Goal: Information Seeking & Learning: Learn about a topic

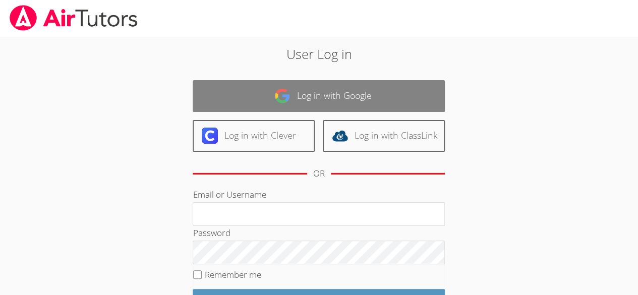
click at [374, 97] on link "Log in with Google" at bounding box center [319, 96] width 252 height 32
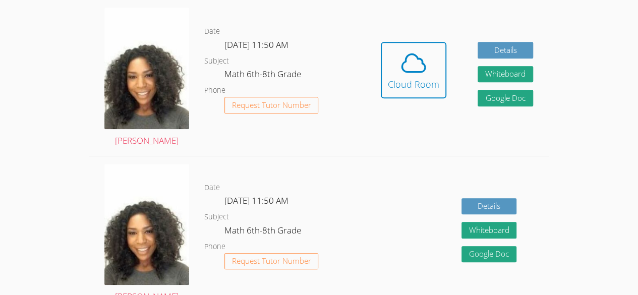
scroll to position [292, 0]
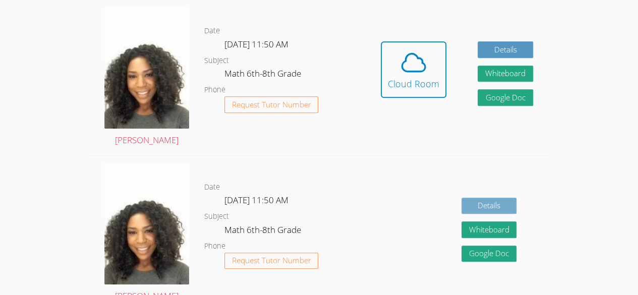
click at [510, 200] on link "Details" at bounding box center [490, 206] width 56 height 17
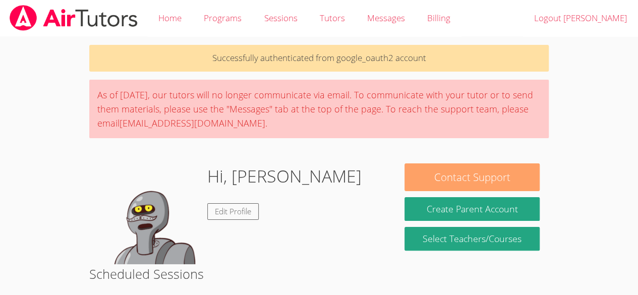
click at [509, 171] on button "Contact Support" at bounding box center [472, 177] width 135 height 28
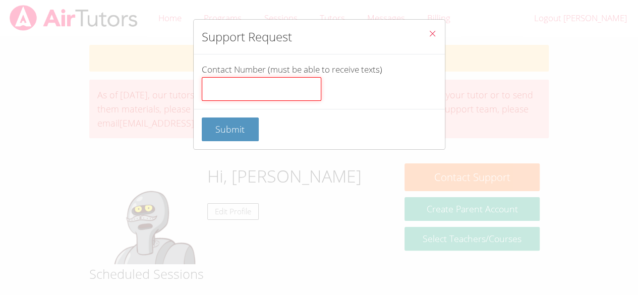
click at [218, 92] on input "Contact Number (must be able to receive texts)" at bounding box center [262, 89] width 120 height 24
click at [428, 37] on icon "Close" at bounding box center [432, 33] width 9 height 9
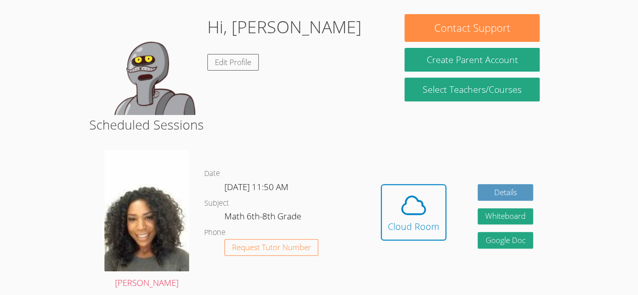
scroll to position [149, 0]
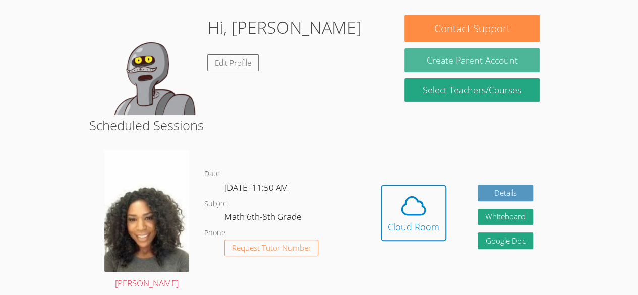
click at [505, 64] on button "Create Parent Account" at bounding box center [472, 60] width 135 height 24
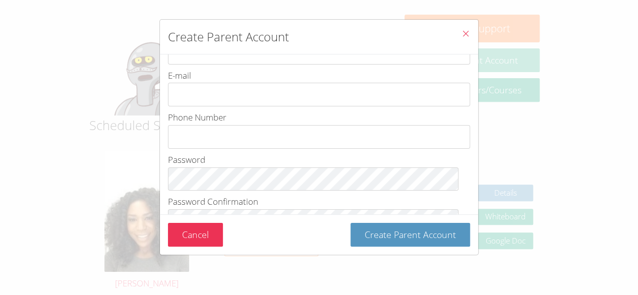
scroll to position [147, 0]
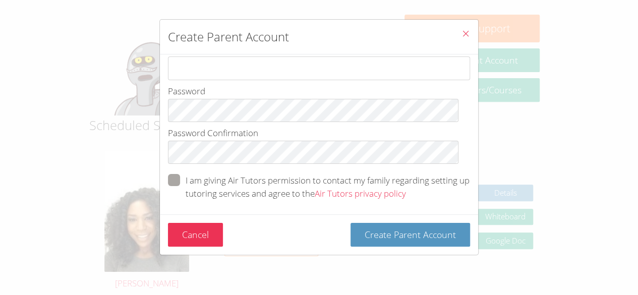
click at [464, 31] on button "Close" at bounding box center [466, 35] width 25 height 31
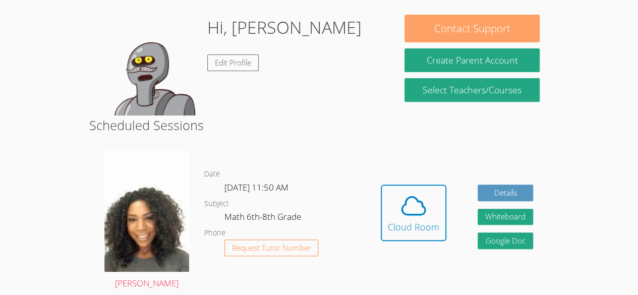
click at [508, 26] on button "Contact Support" at bounding box center [472, 29] width 135 height 28
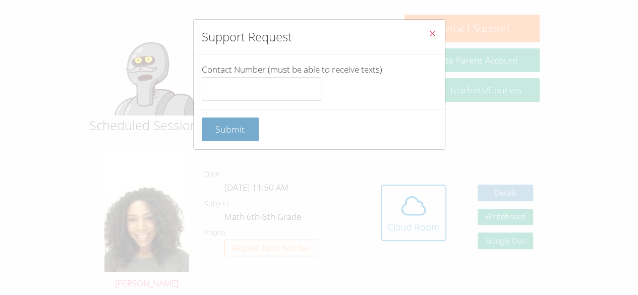
click at [223, 131] on span "Submit" at bounding box center [229, 129] width 29 height 12
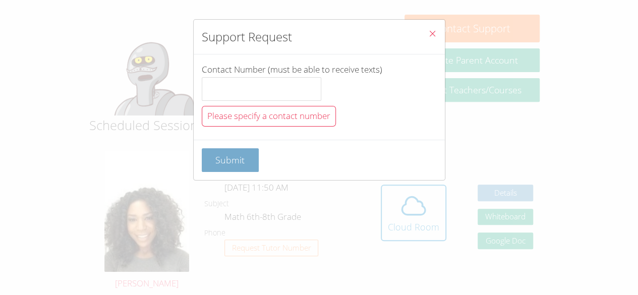
click at [225, 169] on button "Submit" at bounding box center [231, 160] width 58 height 24
click at [399, 160] on div "Submit" at bounding box center [319, 160] width 235 height 24
click at [232, 162] on span "Submit" at bounding box center [229, 160] width 29 height 12
click at [435, 154] on div "Submit" at bounding box center [319, 160] width 251 height 40
click at [235, 154] on span "Submit" at bounding box center [229, 160] width 29 height 12
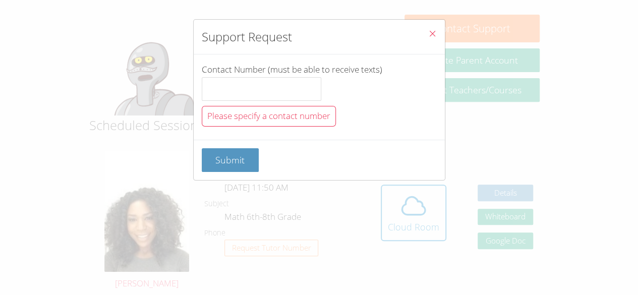
click at [435, 167] on div "Submit" at bounding box center [319, 160] width 251 height 40
click at [230, 154] on span "Submit" at bounding box center [229, 160] width 29 height 12
click at [230, 167] on button "Submit" at bounding box center [231, 160] width 58 height 24
click at [428, 33] on icon "Close" at bounding box center [432, 33] width 9 height 9
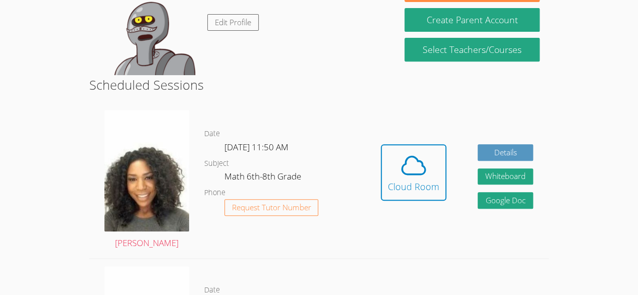
scroll to position [190, 0]
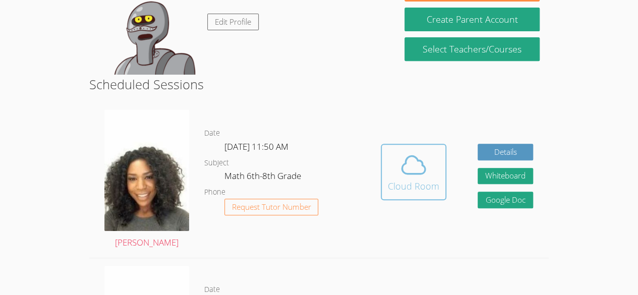
click at [398, 179] on div "Cloud Room" at bounding box center [413, 186] width 51 height 14
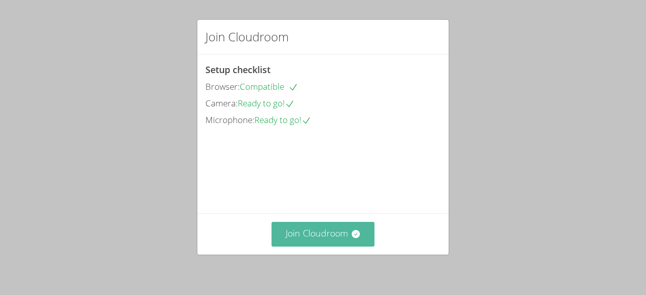
click at [301, 243] on button "Join Cloudroom" at bounding box center [322, 234] width 103 height 25
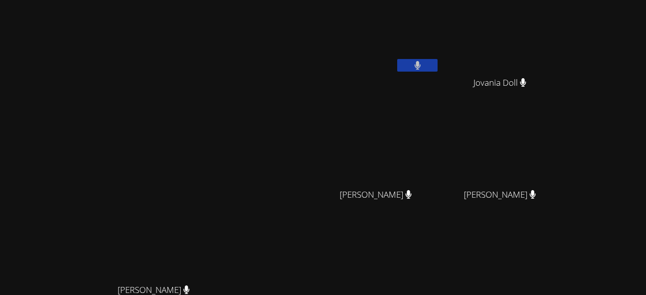
click at [438, 49] on video at bounding box center [379, 38] width 120 height 68
click at [440, 35] on video at bounding box center [379, 38] width 120 height 68
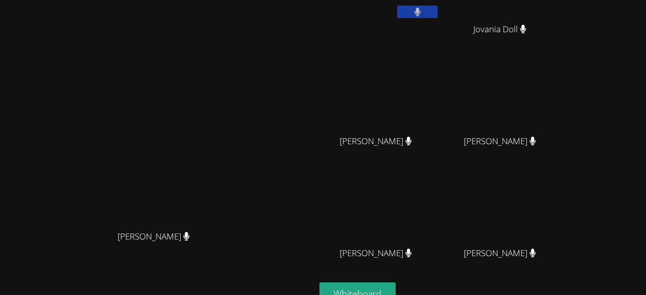
scroll to position [53, 0]
click at [564, 224] on video at bounding box center [504, 209] width 120 height 68
click at [536, 254] on span "Edendz Joseph" at bounding box center [500, 253] width 72 height 15
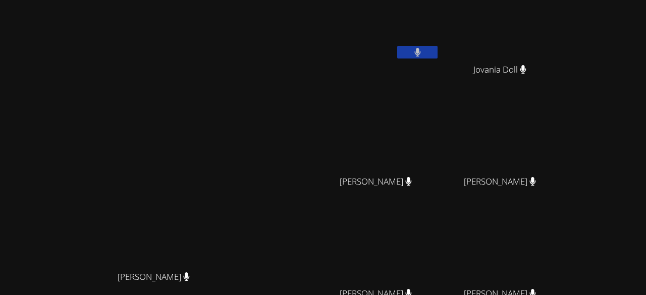
scroll to position [129, 0]
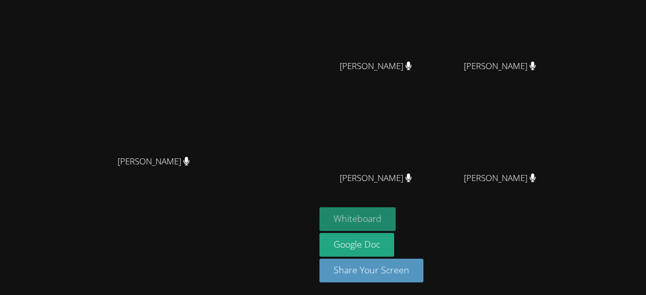
click at [393, 214] on button "Whiteboard" at bounding box center [357, 219] width 76 height 24
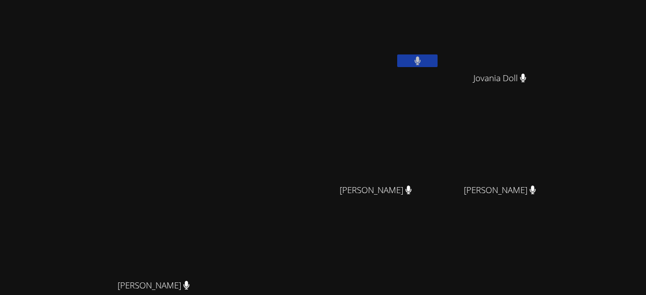
scroll to position [4, 0]
click at [410, 37] on video at bounding box center [379, 34] width 120 height 68
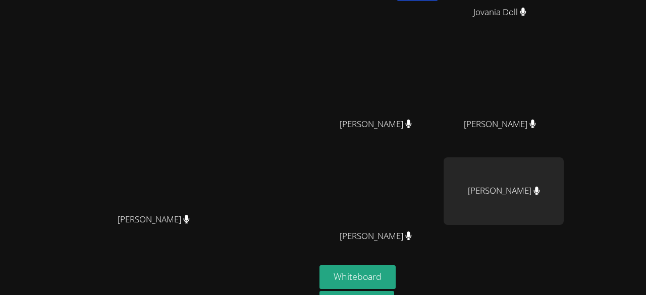
scroll to position [129, 0]
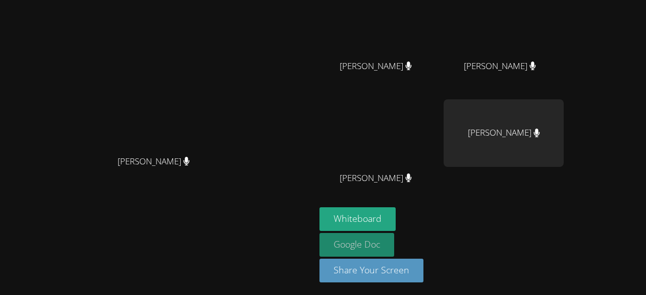
click at [394, 248] on link "Google Doc" at bounding box center [356, 245] width 75 height 24
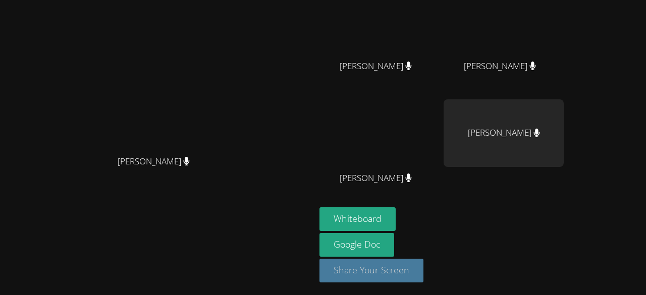
click at [423, 269] on button "Share Your Screen" at bounding box center [371, 271] width 104 height 24
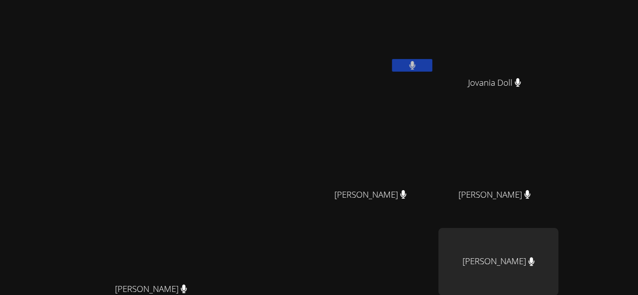
click at [432, 66] on button at bounding box center [412, 65] width 40 height 13
click at [418, 68] on icon at bounding box center [412, 65] width 11 height 9
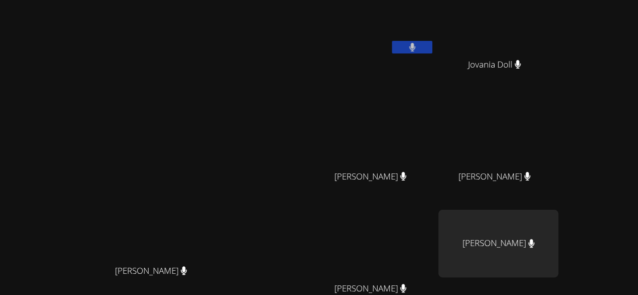
scroll to position [17, 0]
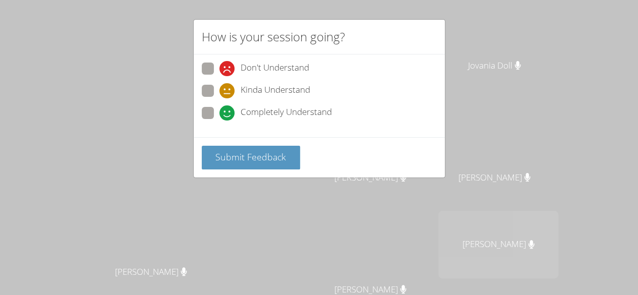
click at [257, 108] on span "Completely Understand" at bounding box center [286, 112] width 91 height 15
click at [228, 108] on input "Completely Understand" at bounding box center [224, 111] width 9 height 9
radio input "true"
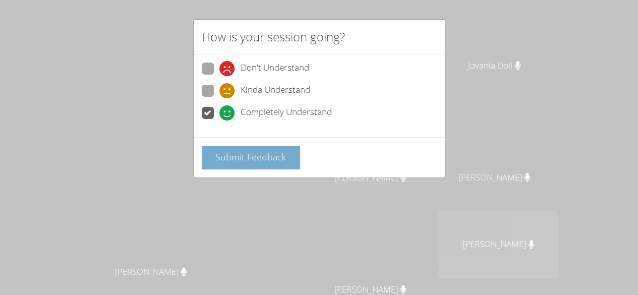
click at [264, 160] on span "Submit Feedback" at bounding box center [250, 157] width 71 height 12
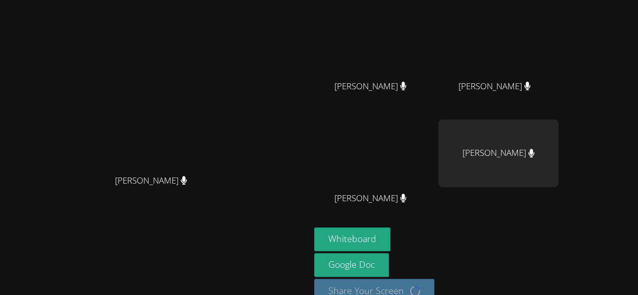
scroll to position [111, 0]
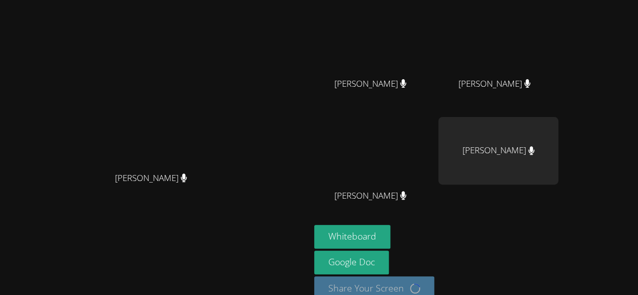
drag, startPoint x: 211, startPoint y: 161, endPoint x: 229, endPoint y: 123, distance: 41.8
click at [229, 123] on video at bounding box center [155, 82] width 151 height 170
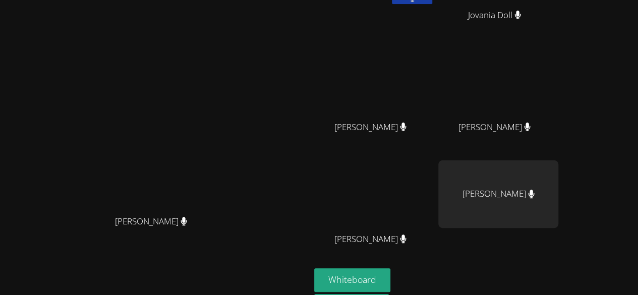
scroll to position [0, 0]
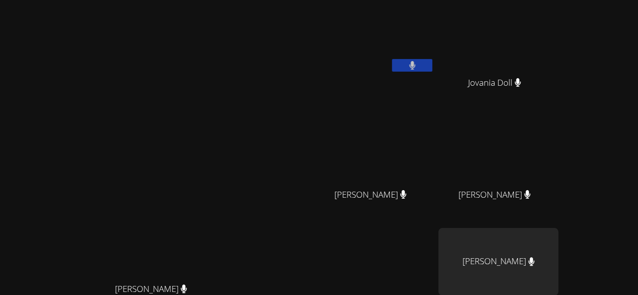
click at [434, 36] on video at bounding box center [374, 38] width 120 height 68
click at [434, 37] on video at bounding box center [374, 38] width 120 height 68
click at [530, 190] on icon at bounding box center [527, 194] width 6 height 9
click at [555, 168] on video at bounding box center [499, 150] width 120 height 68
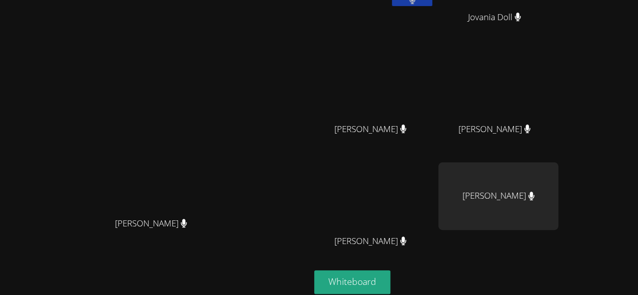
scroll to position [65, 0]
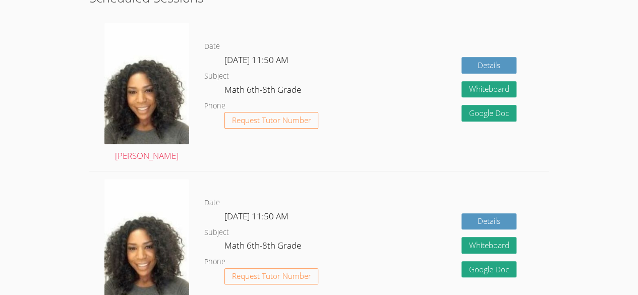
scroll to position [242, 0]
